Goal: Navigation & Orientation: Find specific page/section

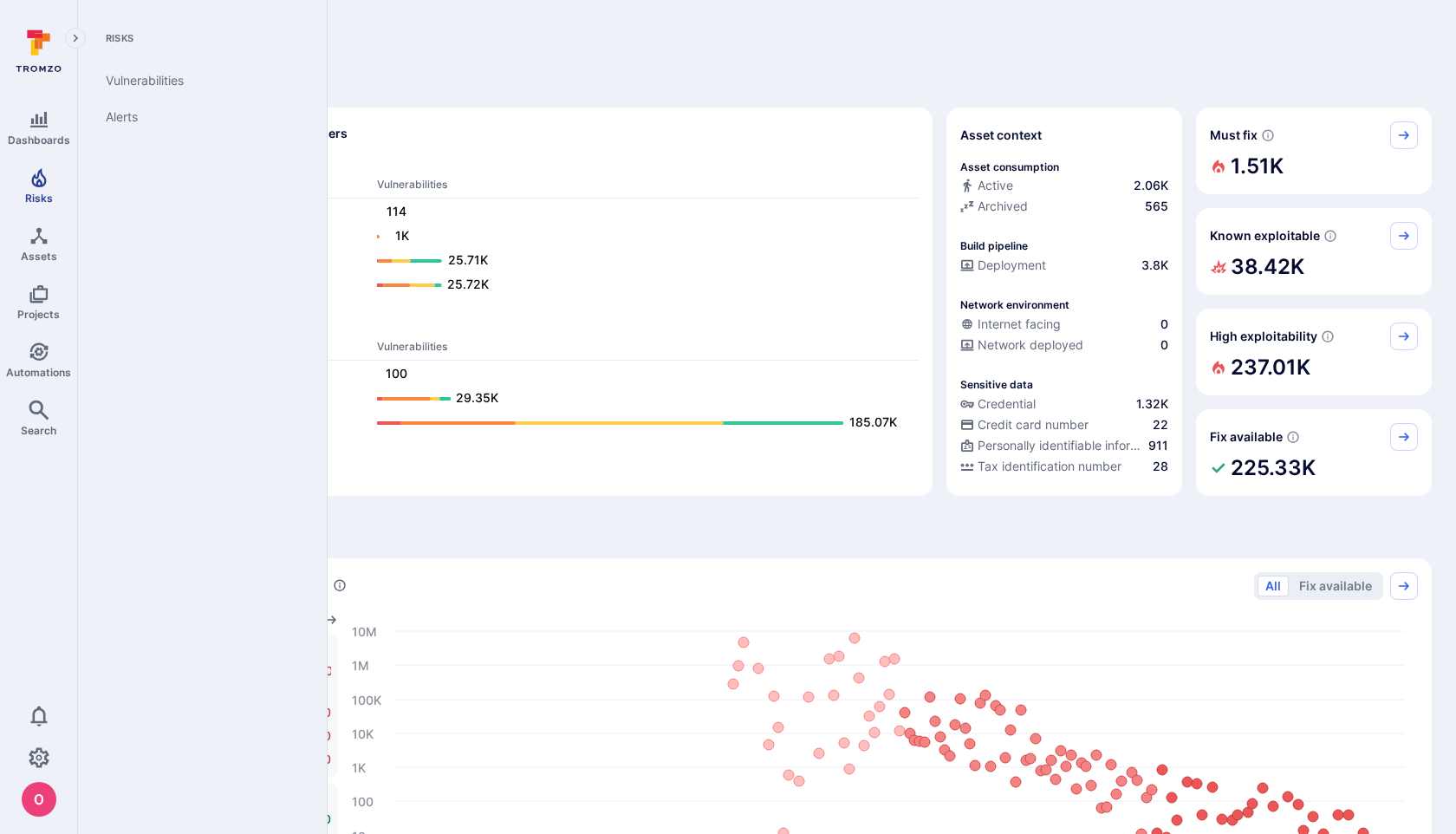
click at [47, 185] on icon "Risks" at bounding box center [38, 177] width 21 height 21
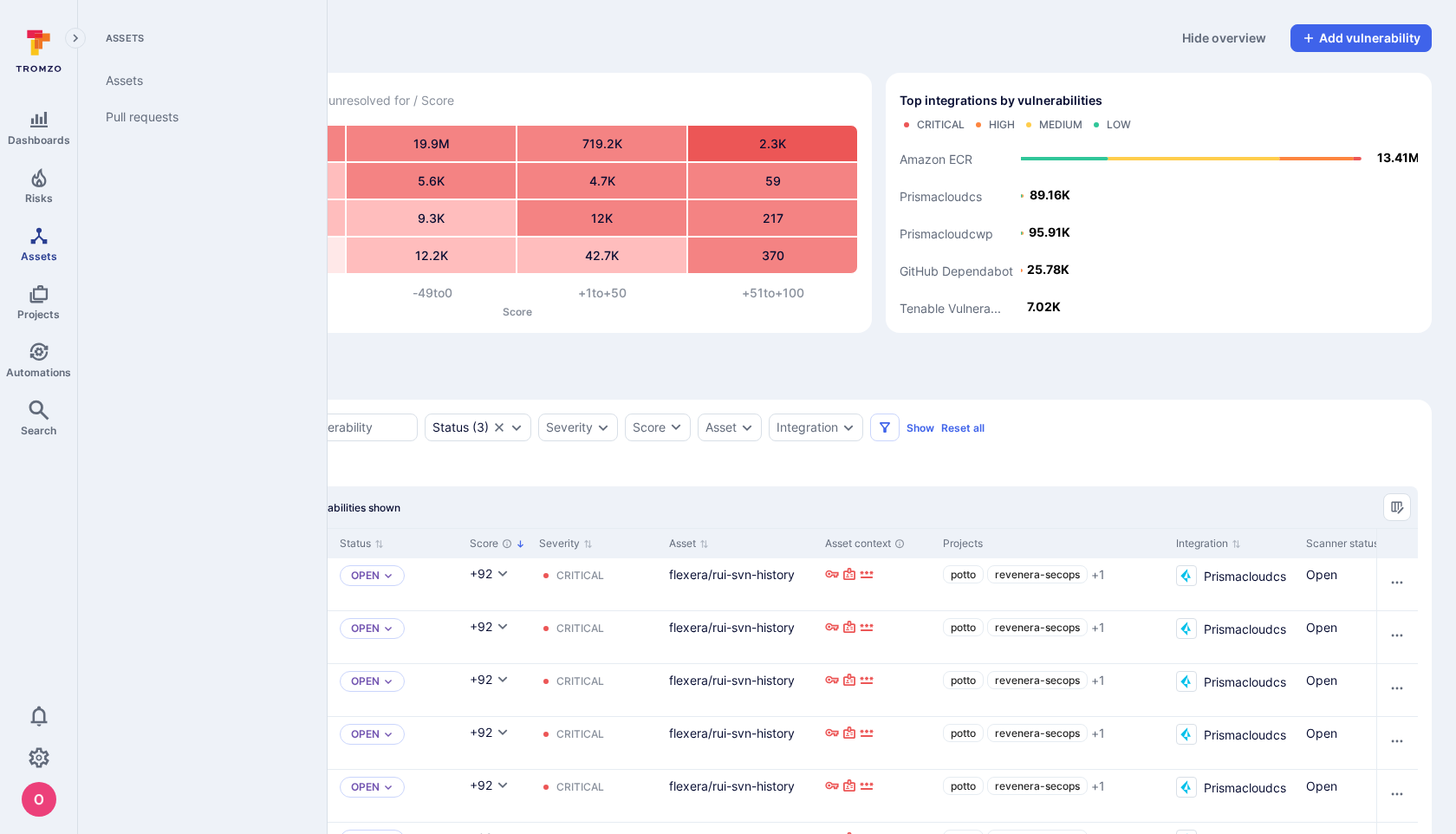
click at [37, 246] on link "Assets" at bounding box center [38, 244] width 77 height 51
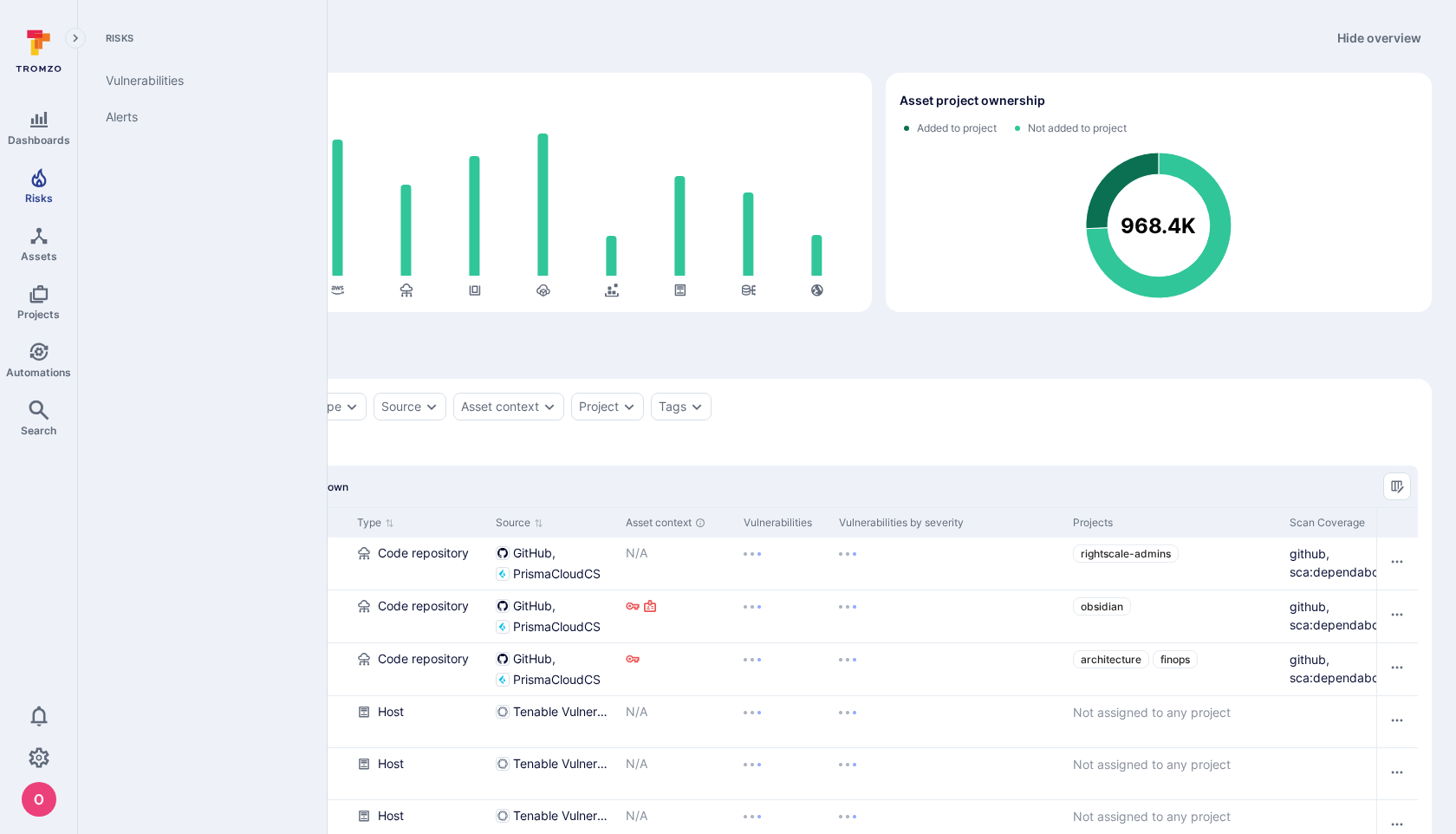
click at [44, 196] on span "Risks" at bounding box center [38, 198] width 27 height 13
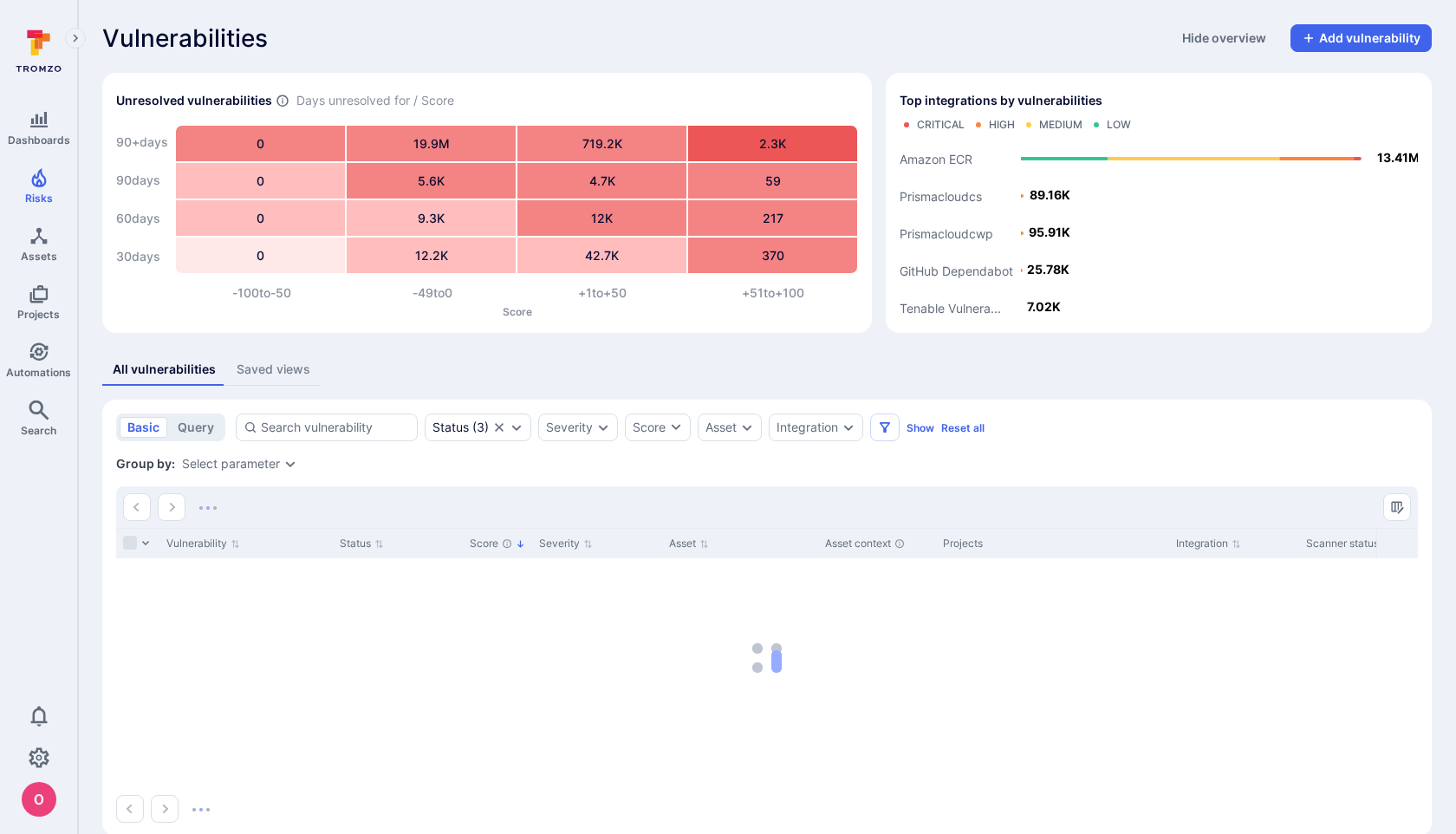
scroll to position [27, 0]
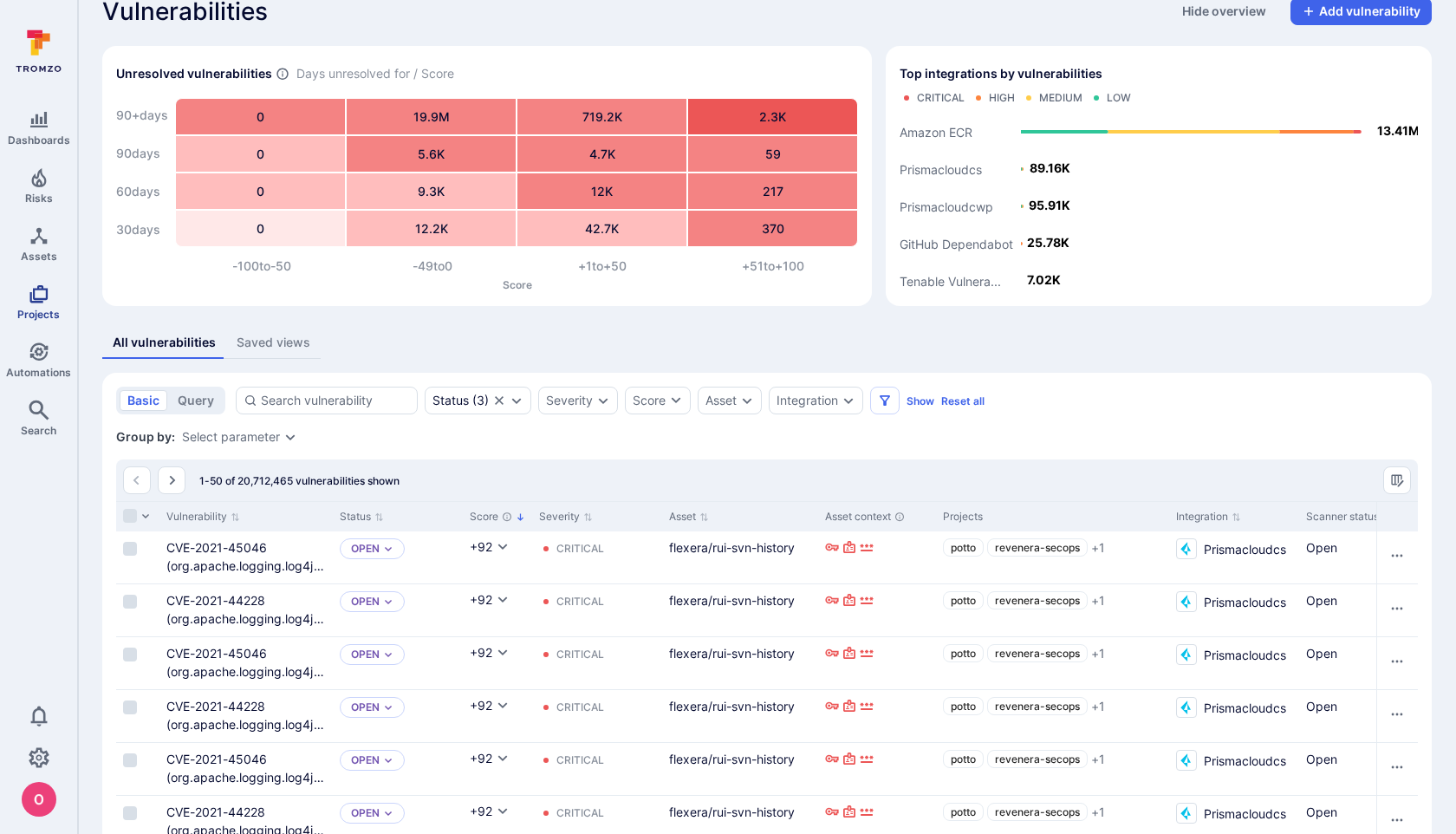
click at [51, 302] on link "Projects" at bounding box center [38, 302] width 77 height 51
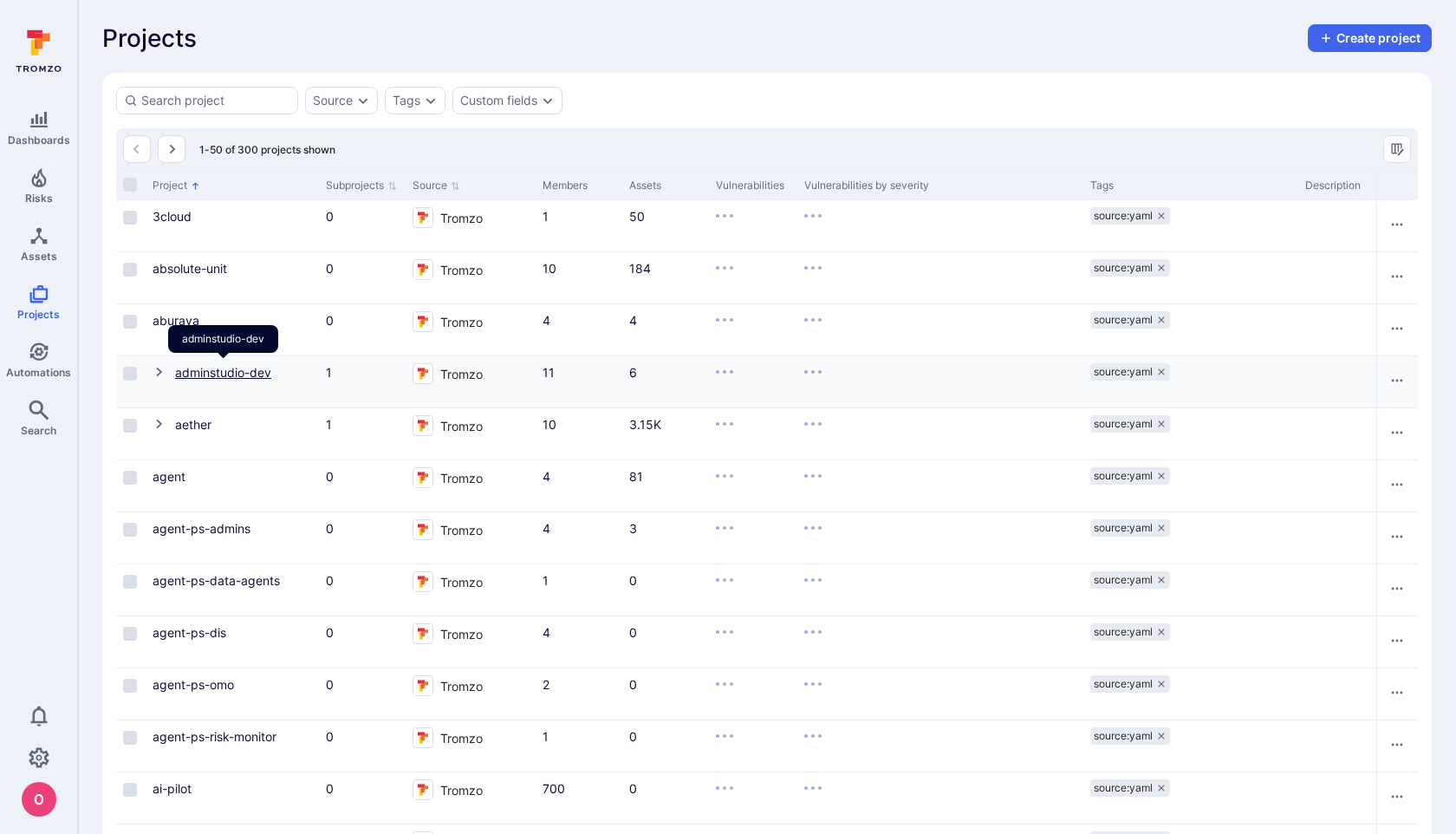
click at [217, 368] on link "adminstudio-dev" at bounding box center [222, 372] width 96 height 15
